Goal: Find specific page/section: Find specific page/section

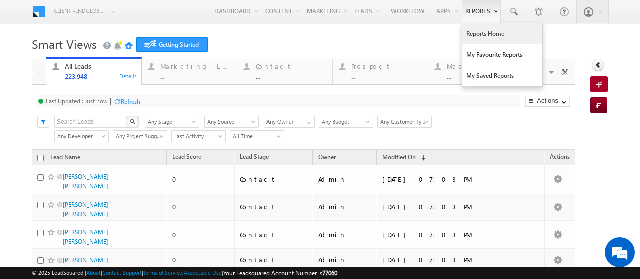
click at [469, 30] on link "Reports Home" at bounding box center [502, 33] width 80 height 21
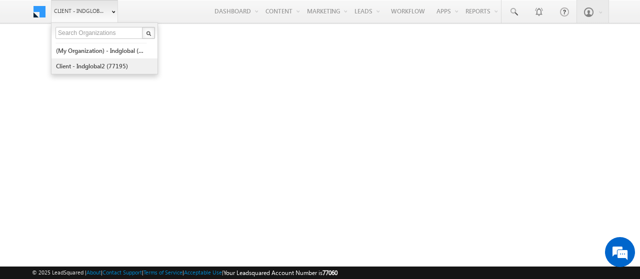
click at [90, 65] on link "Client - indglobal2 (77195)" at bounding box center [100, 65] width 91 height 15
